Goal: Task Accomplishment & Management: Use online tool/utility

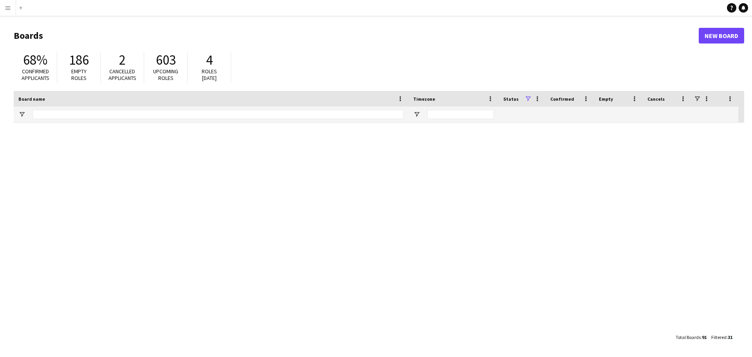
scroll to position [473, 0]
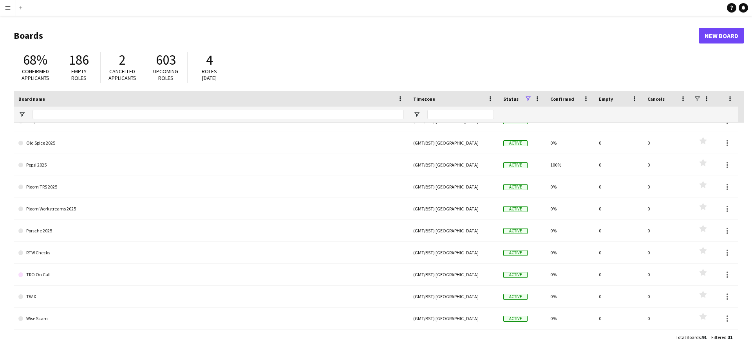
click at [10, 5] on app-icon "Menu" at bounding box center [8, 8] width 6 height 6
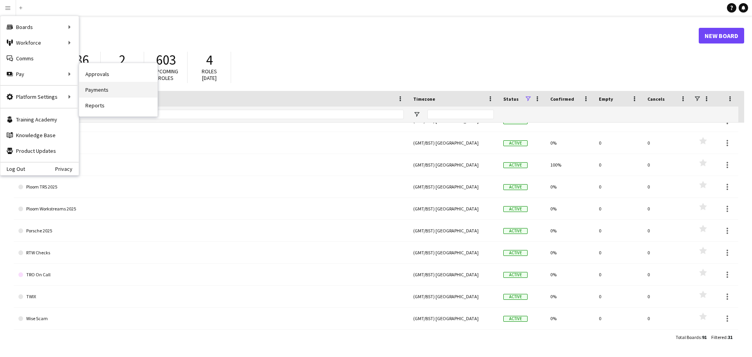
click at [97, 91] on link "Payments" at bounding box center [118, 90] width 78 height 16
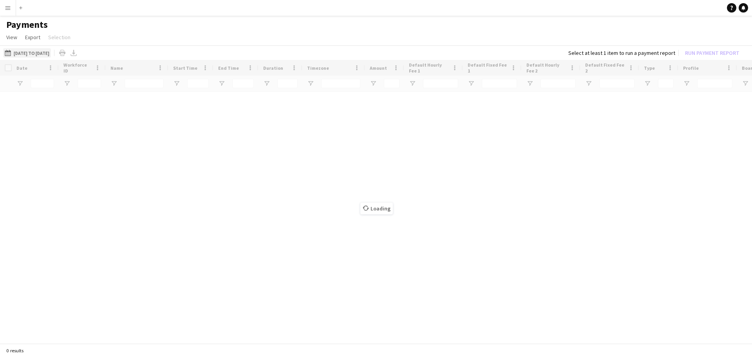
click at [45, 51] on button "[DATE] to [DATE] [DATE] to [DATE]" at bounding box center [27, 52] width 48 height 9
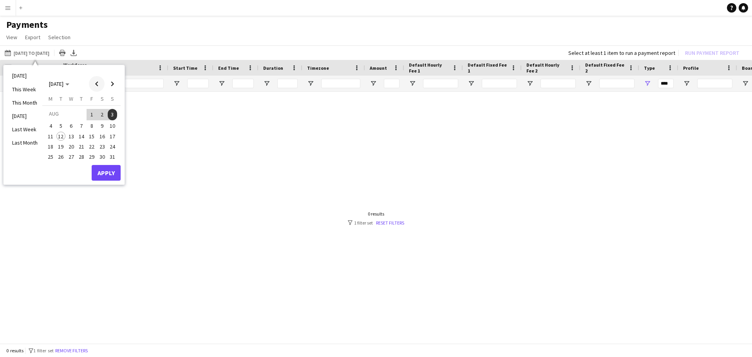
click at [97, 83] on span "Previous month" at bounding box center [97, 84] width 16 height 16
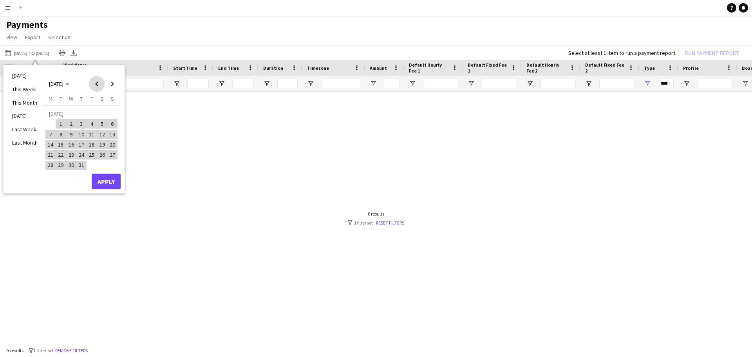
click at [97, 83] on span "Previous month" at bounding box center [97, 84] width 16 height 16
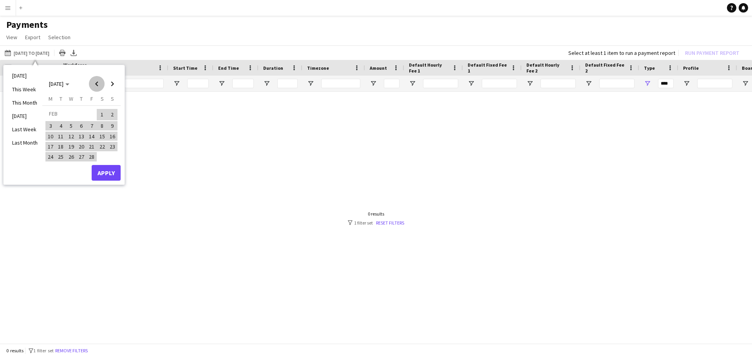
click at [97, 83] on span "Previous month" at bounding box center [97, 84] width 16 height 16
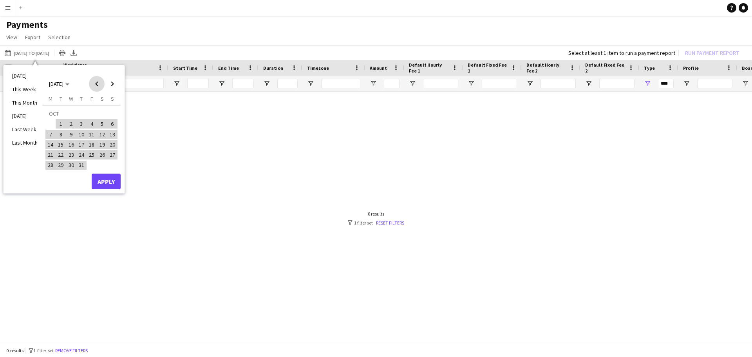
click at [97, 83] on span "Previous month" at bounding box center [97, 84] width 16 height 16
click at [101, 112] on span "1" at bounding box center [101, 114] width 9 height 11
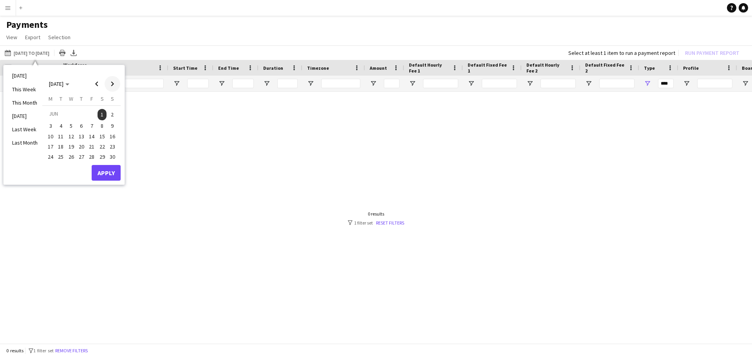
click at [112, 85] on span "Next month" at bounding box center [113, 84] width 16 height 16
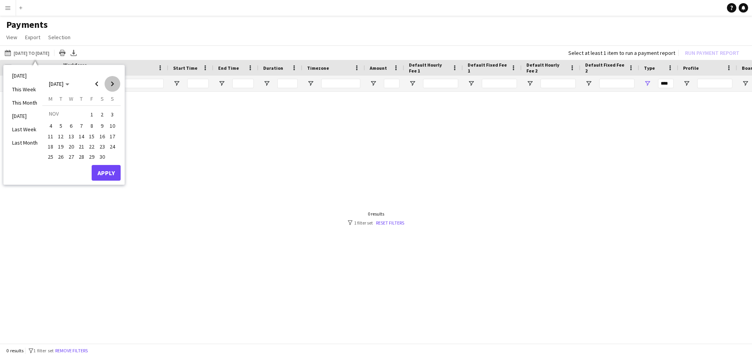
click at [112, 85] on span "Next month" at bounding box center [113, 84] width 16 height 16
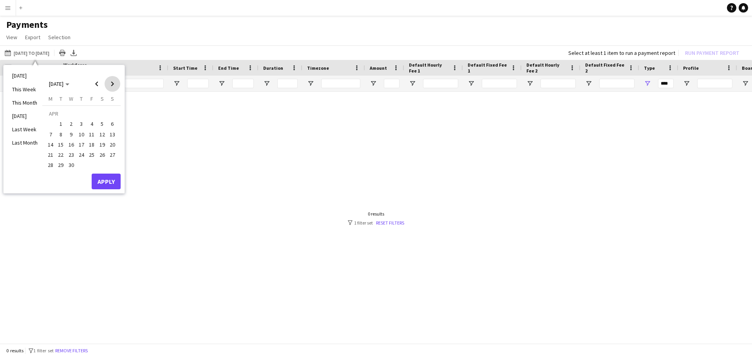
click at [112, 85] on span "Next month" at bounding box center [113, 84] width 16 height 16
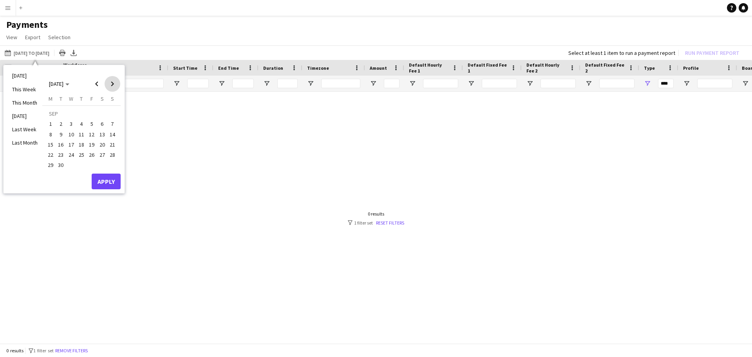
click at [112, 85] on span "Next month" at bounding box center [113, 84] width 16 height 16
click at [100, 83] on span "Previous month" at bounding box center [97, 84] width 16 height 16
click at [114, 125] on span "10" at bounding box center [112, 125] width 9 height 9
click at [114, 171] on button "Apply" at bounding box center [106, 173] width 29 height 16
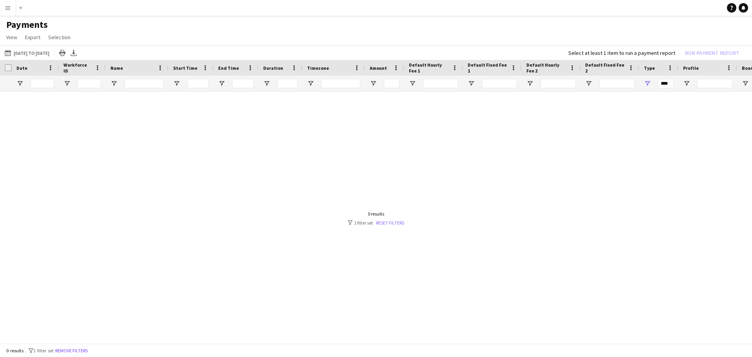
click at [390, 222] on link "Reset filters" at bounding box center [390, 223] width 28 height 6
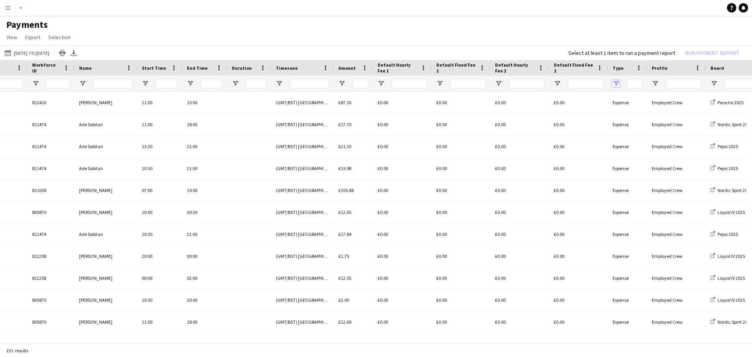
click at [615, 84] on span "Open Filter Menu" at bounding box center [615, 83] width 7 height 7
type input "**********"
click at [605, 26] on h1 "Payments" at bounding box center [376, 25] width 752 height 12
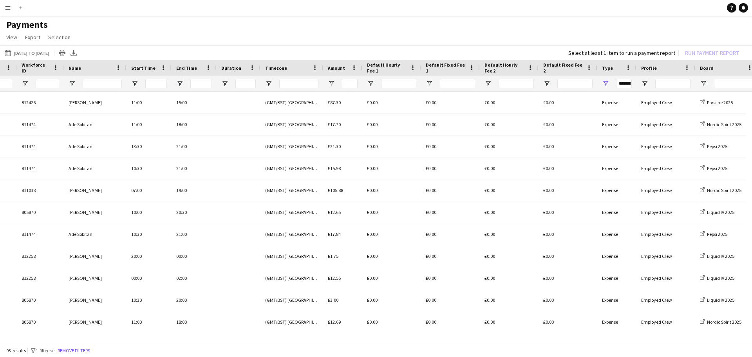
scroll to position [0, 49]
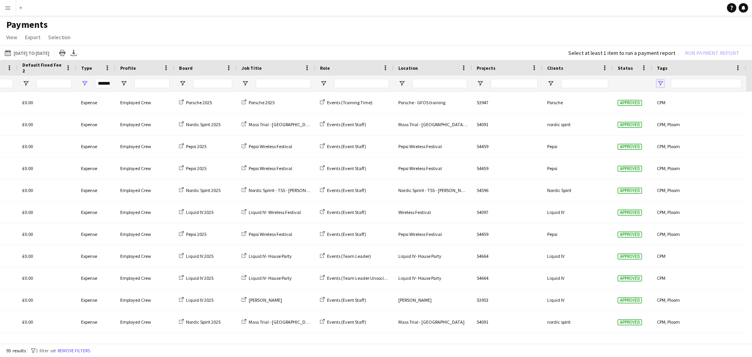
click at [659, 82] on span "Open Filter Menu" at bounding box center [660, 83] width 7 height 7
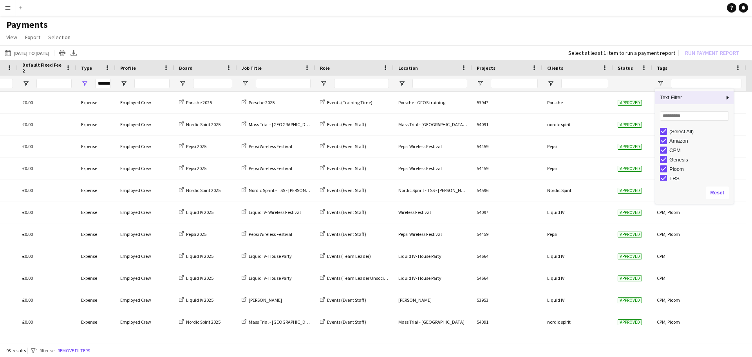
click at [528, 10] on app-navbar "Menu Boards Boards Boards All jobs Status Workforce Workforce My Workforce Recr…" at bounding box center [376, 8] width 752 height 16
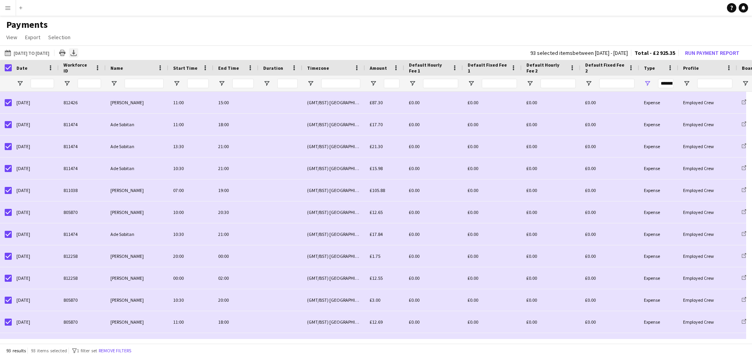
click at [75, 52] on icon at bounding box center [73, 52] width 3 height 5
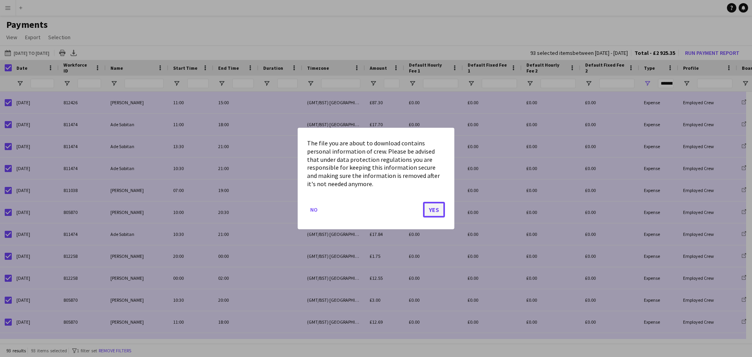
click at [439, 206] on button "Yes" at bounding box center [434, 210] width 22 height 16
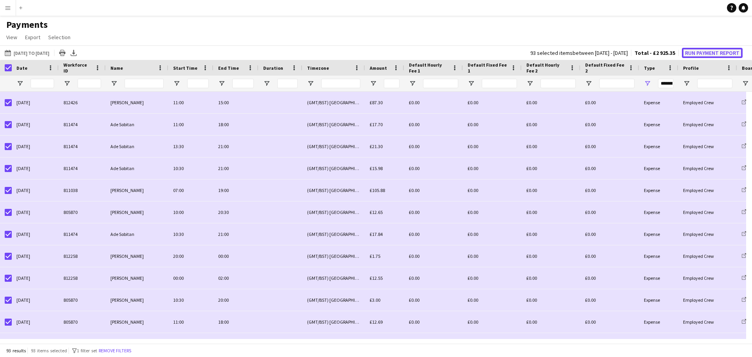
click at [712, 52] on button "Run Payment Report" at bounding box center [712, 53] width 61 height 10
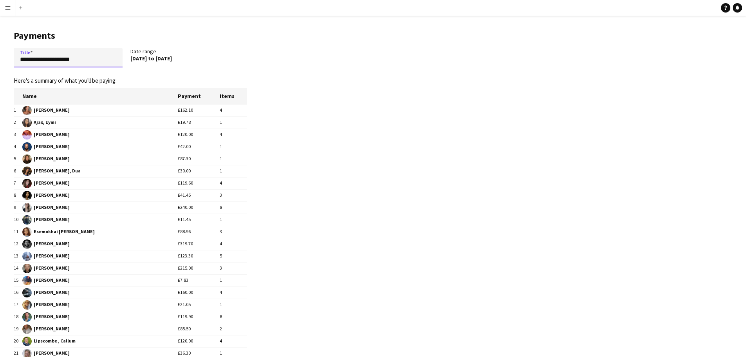
drag, startPoint x: 100, startPoint y: 58, endPoint x: -17, endPoint y: 60, distance: 117.1
click at [0, 60] on html "**********" at bounding box center [373, 263] width 746 height 527
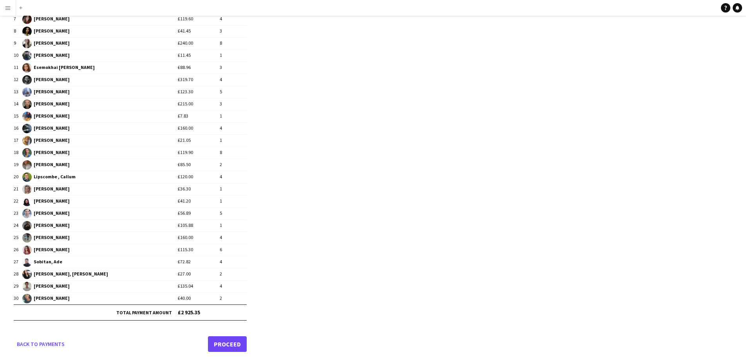
scroll to position [171, 0]
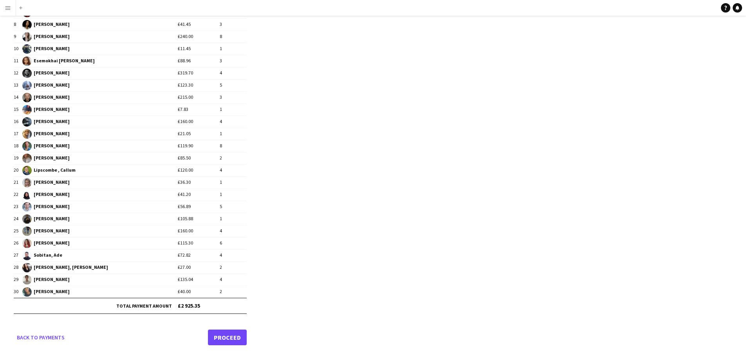
type input "**********"
click at [237, 337] on link "Proceed" at bounding box center [227, 337] width 39 height 16
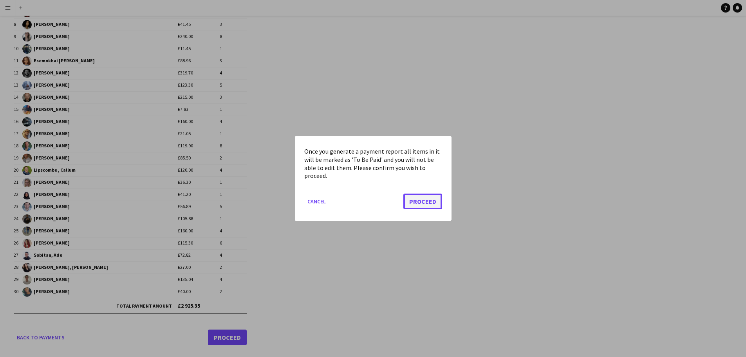
click at [414, 206] on button "Proceed" at bounding box center [422, 201] width 39 height 16
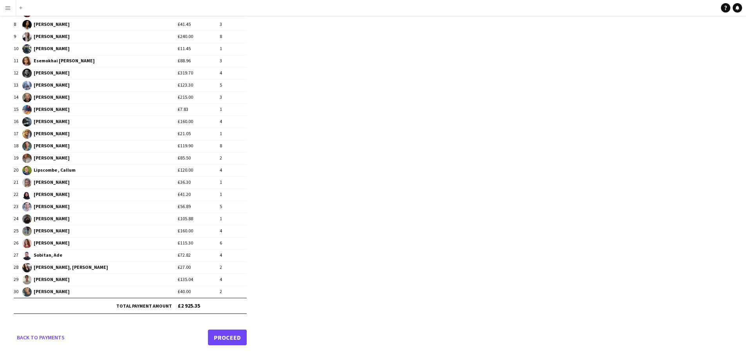
scroll to position [171, 0]
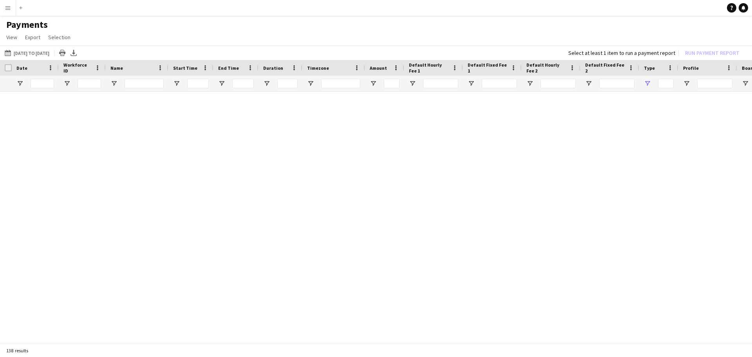
type input "***"
